Goal: Check status: Check status

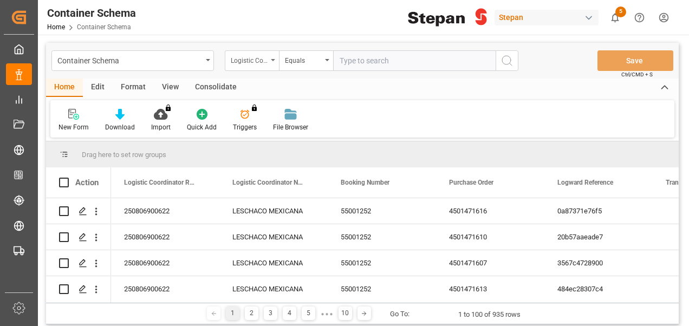
click at [258, 60] on div "Logistic Coordinator Reference Number" at bounding box center [249, 59] width 37 height 12
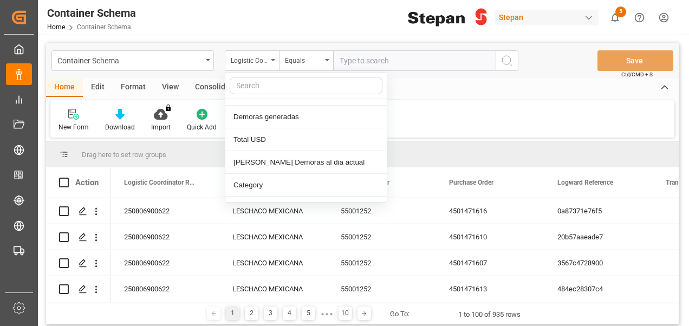
scroll to position [341, 0]
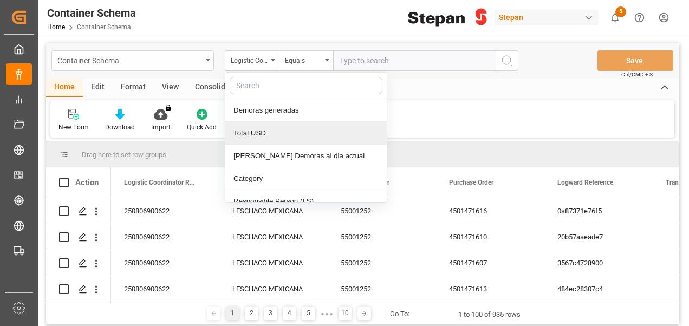
click at [148, 61] on div "Container Schema" at bounding box center [129, 60] width 145 height 14
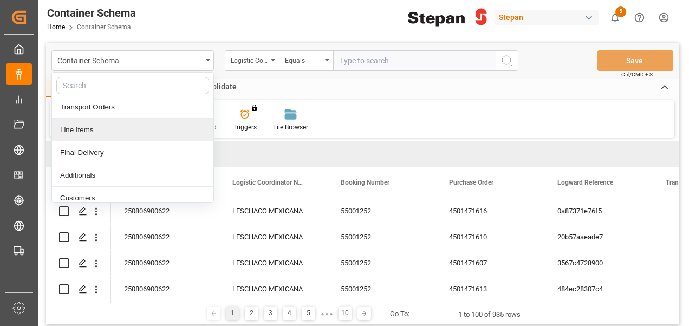
scroll to position [60, 0]
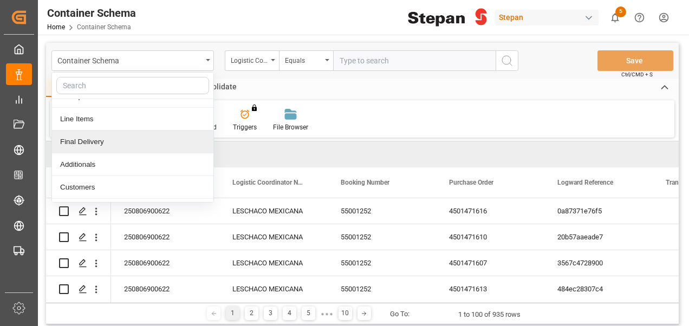
click at [85, 145] on div "Final Delivery" at bounding box center [132, 142] width 161 height 23
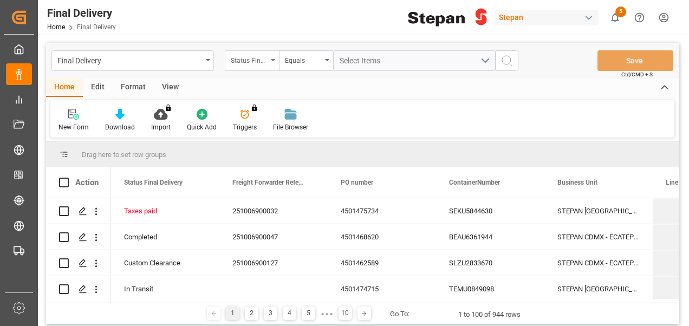
click at [250, 62] on div "Status Final Delivery" at bounding box center [249, 59] width 37 height 12
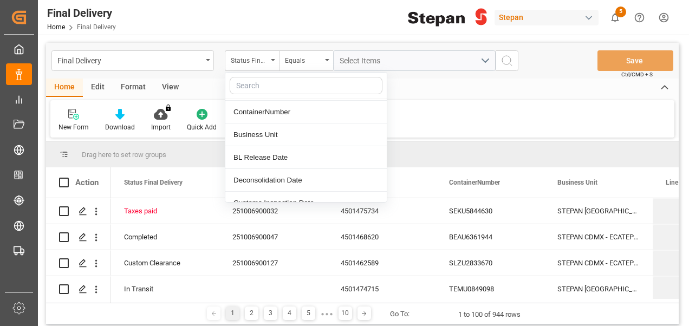
scroll to position [68, 0]
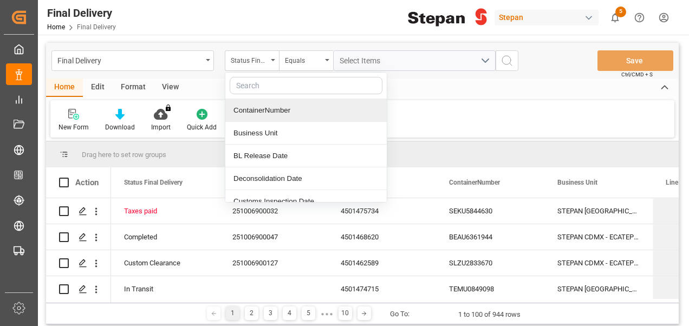
click at [252, 110] on div "ContainerNumber" at bounding box center [305, 110] width 161 height 23
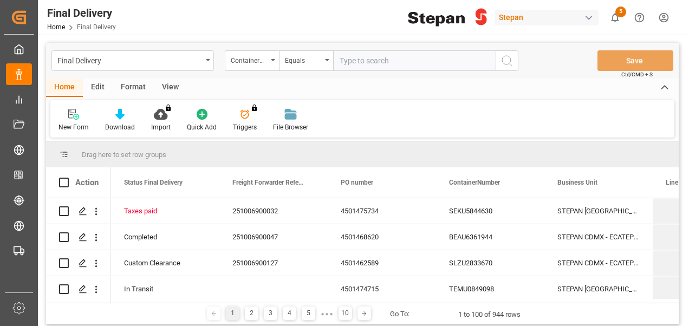
click at [359, 61] on input "text" at bounding box center [414, 60] width 163 height 21
paste input "MUKU1250976"
type input "MUKU1250976"
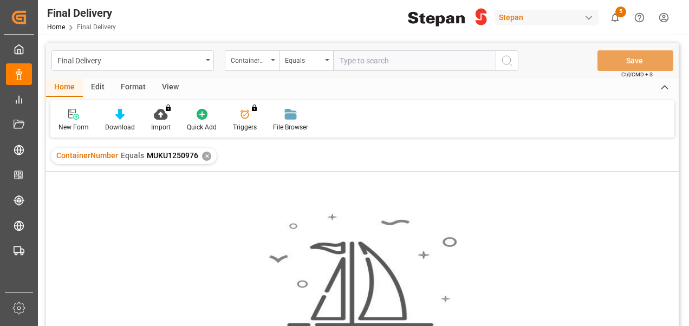
click at [205, 154] on div "✕" at bounding box center [206, 156] width 9 height 9
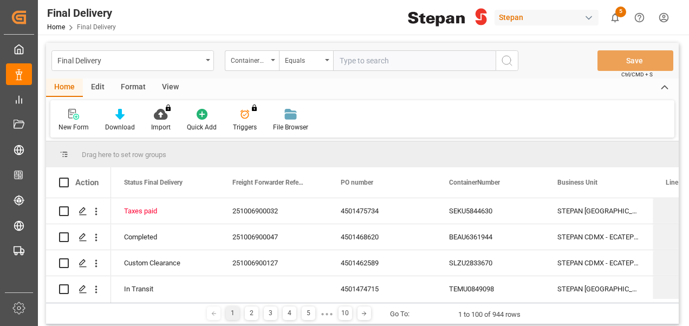
click at [351, 58] on input "text" at bounding box center [414, 60] width 163 height 21
paste input "MUKU1356422"
type input "MUKU1356422"
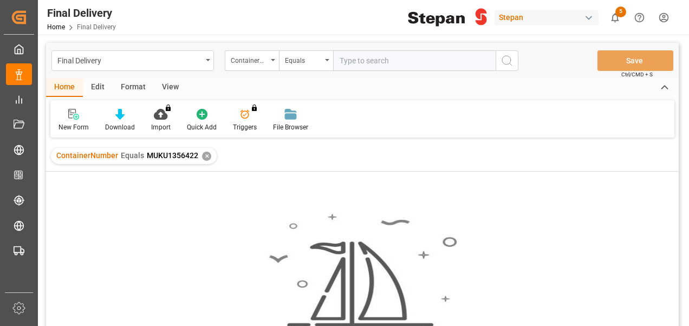
scroll to position [236, 0]
